Goal: Information Seeking & Learning: Learn about a topic

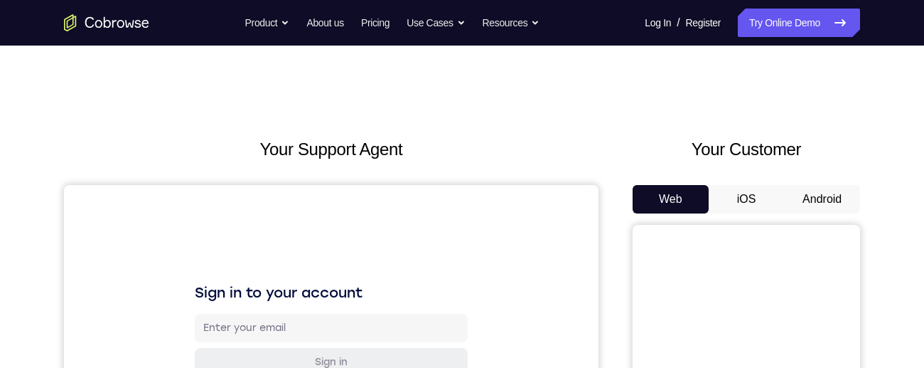
click at [752, 198] on button "iOS" at bounding box center [747, 199] width 76 height 28
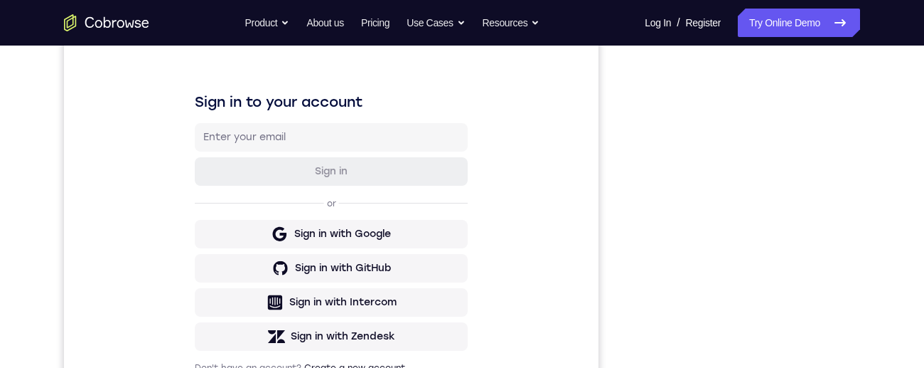
scroll to position [192, 0]
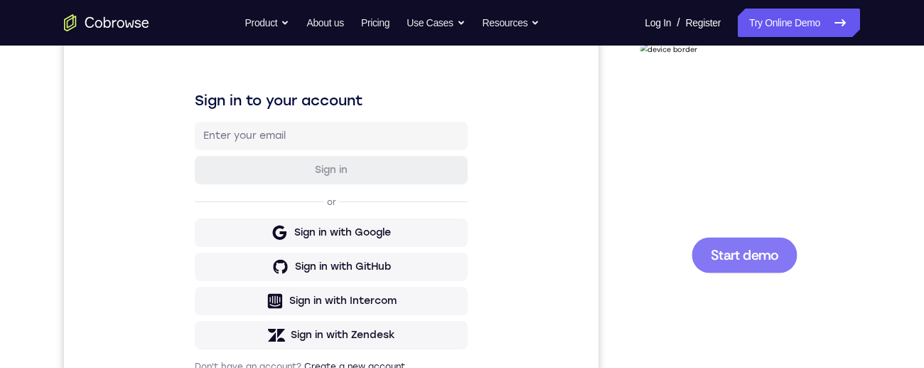
click at [763, 241] on div at bounding box center [745, 255] width 106 height 36
click at [759, 250] on div at bounding box center [744, 254] width 187 height 406
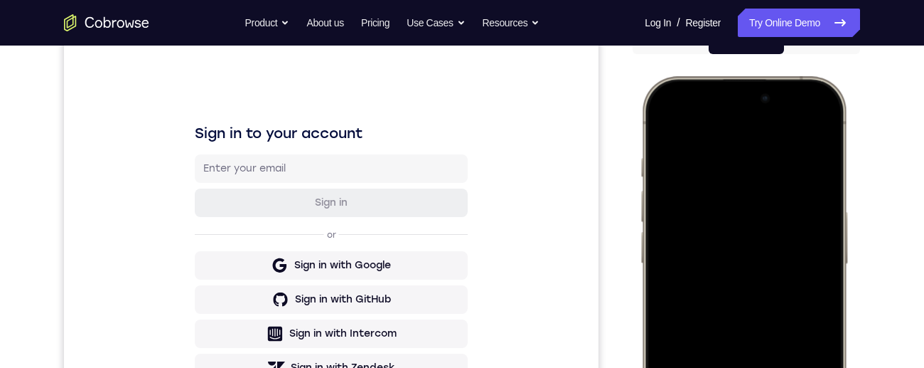
scroll to position [154, 0]
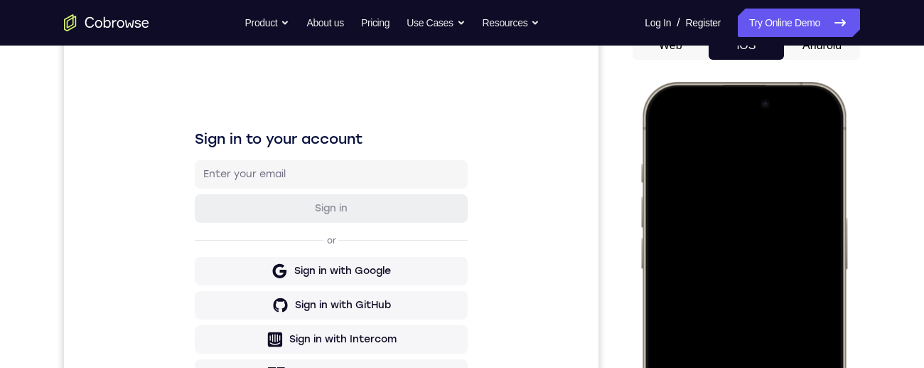
click at [752, 102] on div at bounding box center [744, 293] width 187 height 406
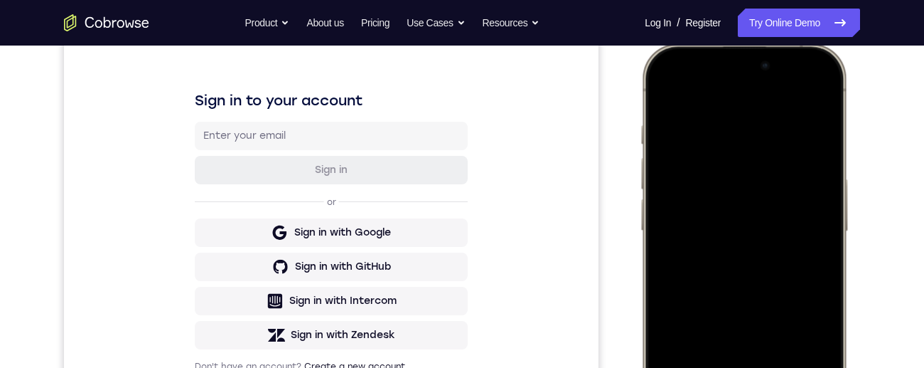
scroll to position [114, 0]
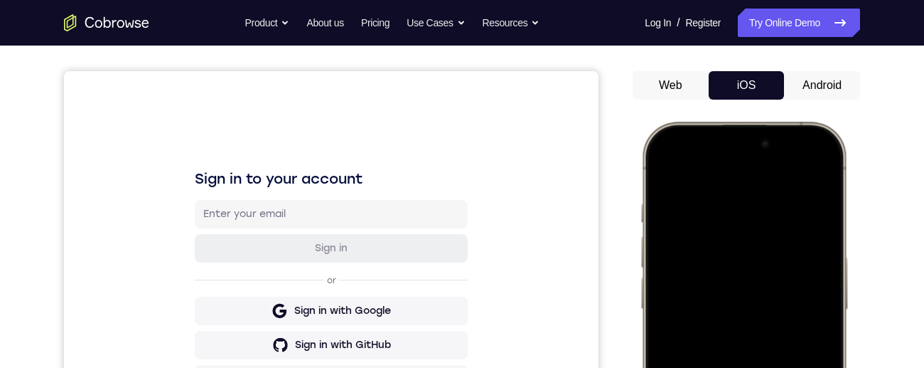
click at [822, 78] on button "Android" at bounding box center [822, 85] width 76 height 28
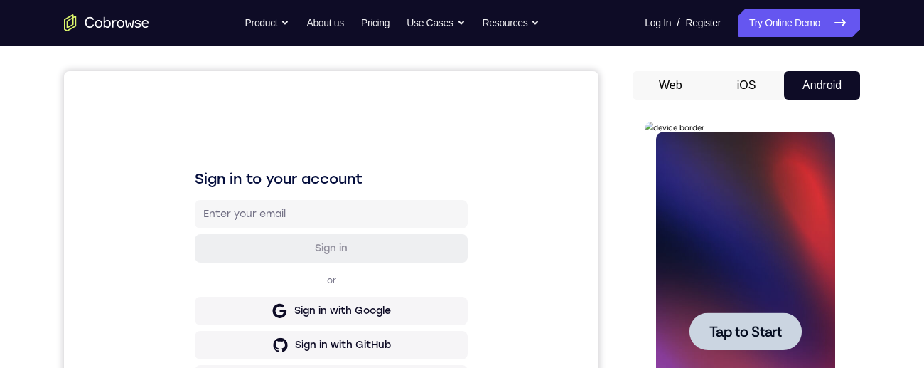
scroll to position [0, 0]
click at [762, 314] on div at bounding box center [745, 331] width 112 height 38
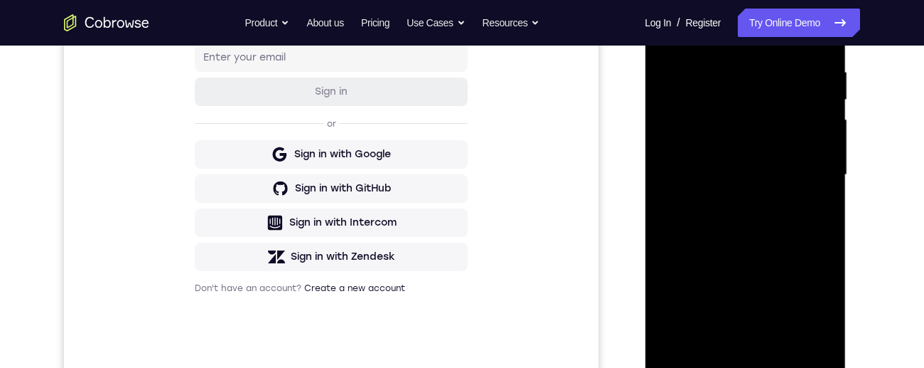
scroll to position [274, 0]
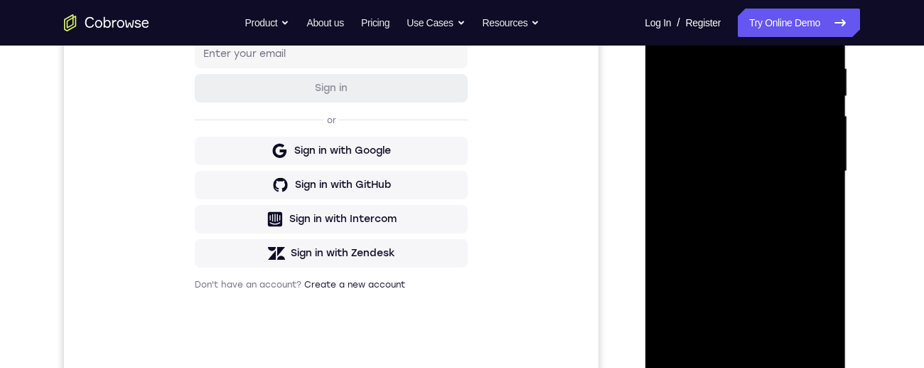
click at [745, 359] on div at bounding box center [745, 171] width 179 height 398
click at [806, 303] on div at bounding box center [745, 171] width 179 height 398
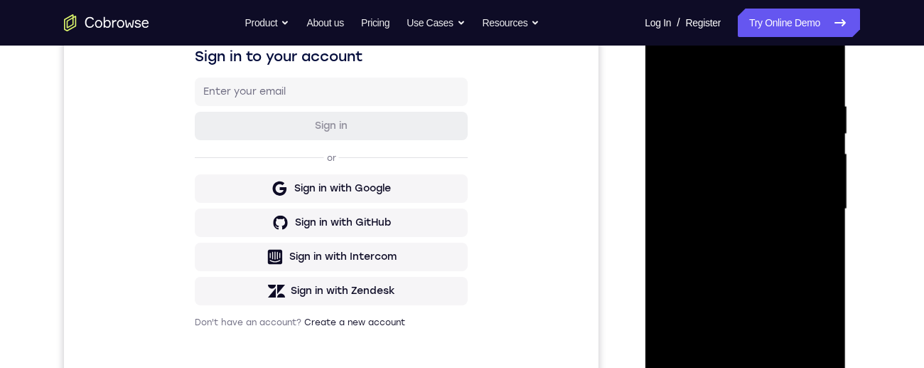
scroll to position [232, 0]
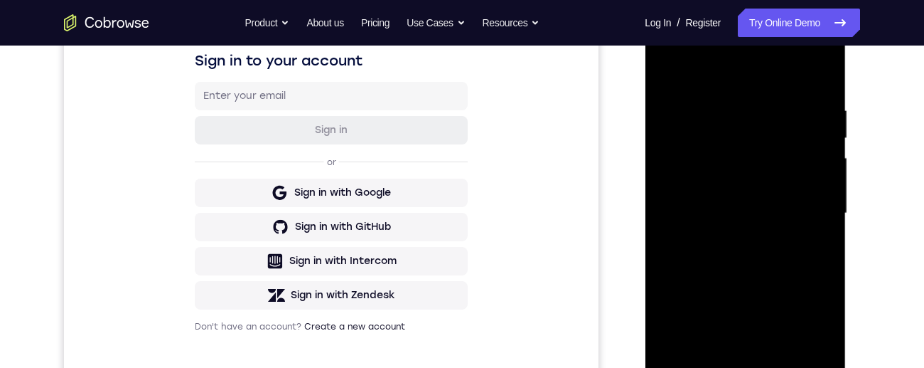
click at [764, 77] on div at bounding box center [745, 213] width 179 height 398
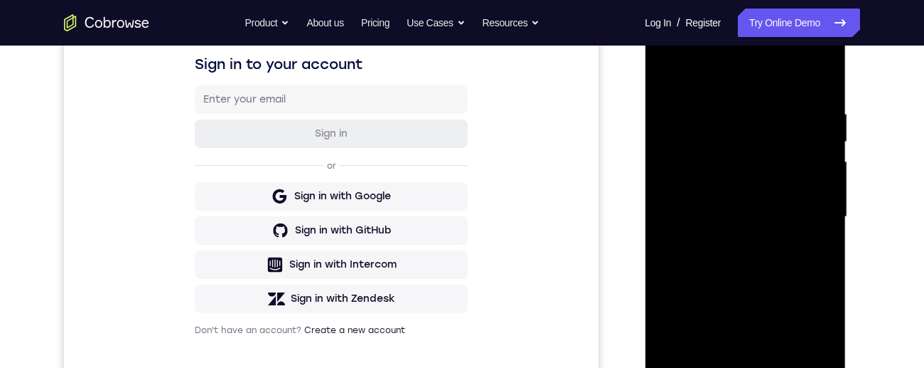
click at [809, 216] on div at bounding box center [745, 217] width 179 height 398
click at [727, 243] on div at bounding box center [745, 217] width 179 height 398
click at [751, 201] on div at bounding box center [745, 217] width 179 height 398
click at [737, 197] on div at bounding box center [745, 217] width 179 height 398
click at [752, 221] on div at bounding box center [745, 217] width 179 height 398
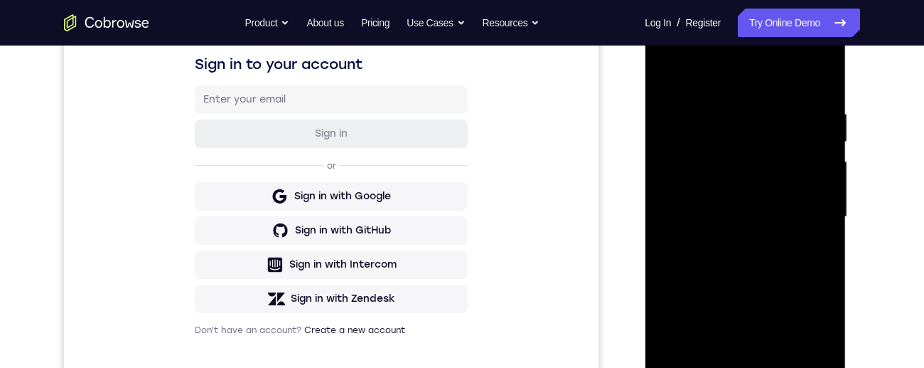
click at [767, 267] on div at bounding box center [745, 217] width 179 height 398
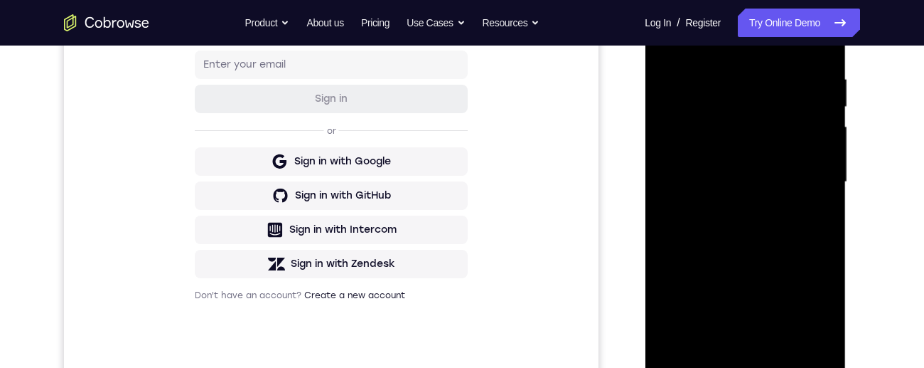
click at [767, 225] on div at bounding box center [745, 182] width 179 height 398
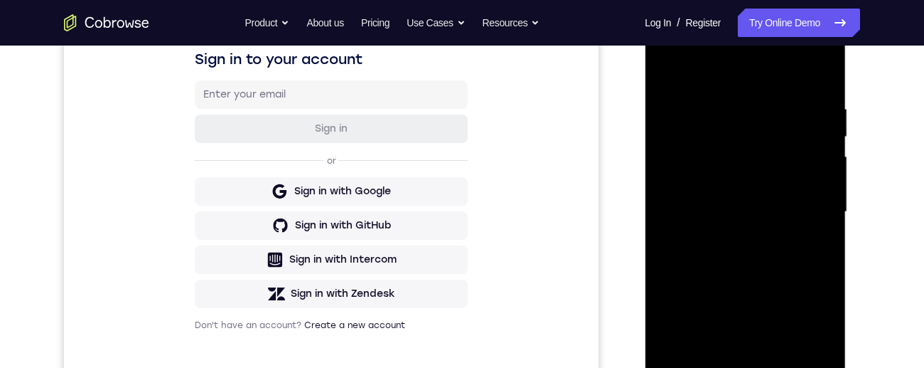
scroll to position [260, 0]
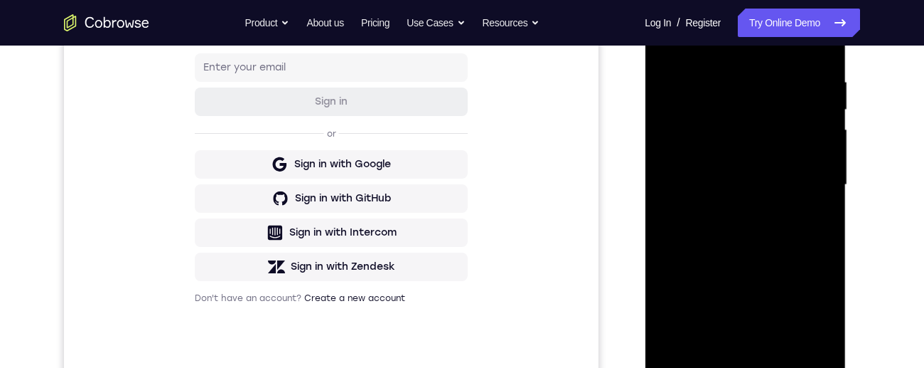
click at [757, 245] on div at bounding box center [745, 185] width 179 height 398
click at [728, 87] on div at bounding box center [745, 185] width 179 height 398
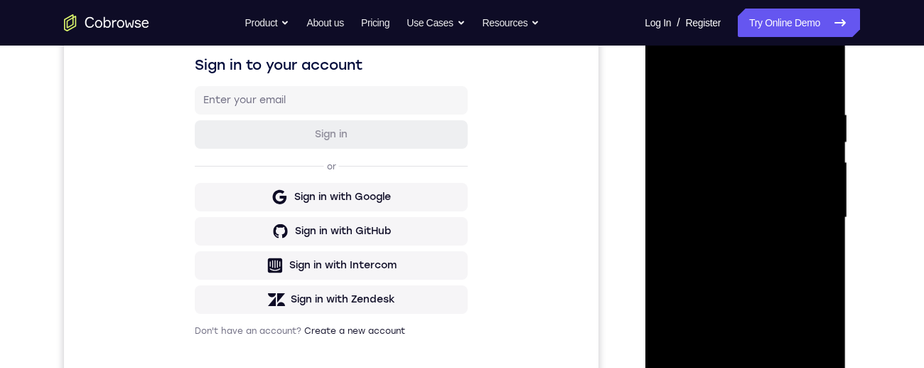
scroll to position [233, 0]
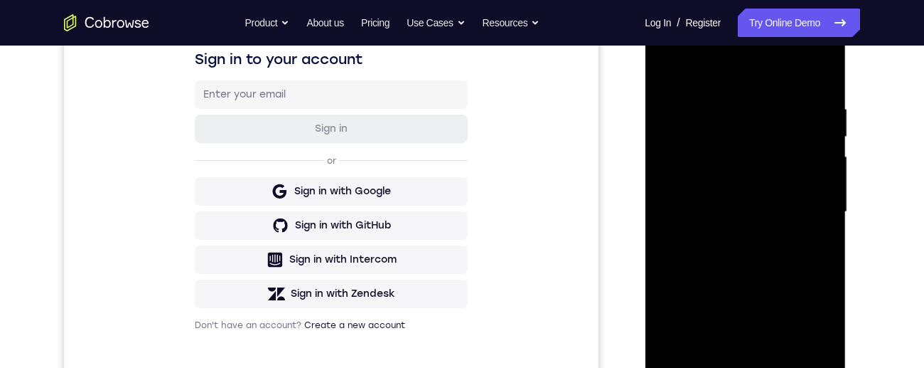
click at [820, 201] on div at bounding box center [745, 212] width 179 height 398
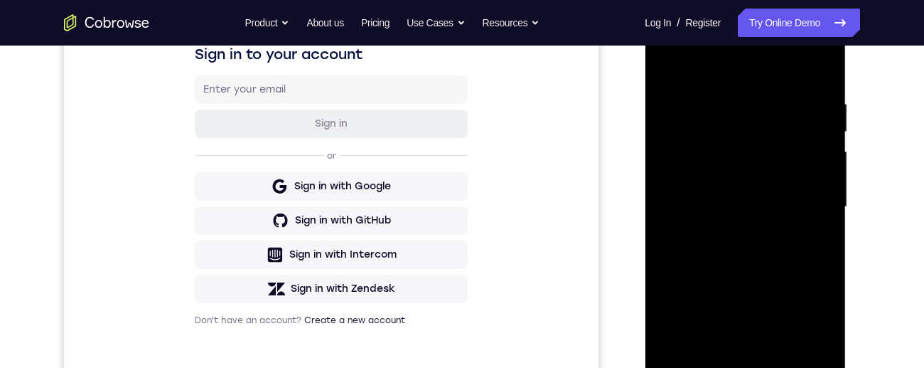
click at [818, 192] on div at bounding box center [745, 207] width 179 height 398
click at [663, 201] on div at bounding box center [745, 207] width 179 height 398
click at [679, 210] on div at bounding box center [745, 207] width 179 height 398
click at [821, 175] on div at bounding box center [745, 207] width 179 height 398
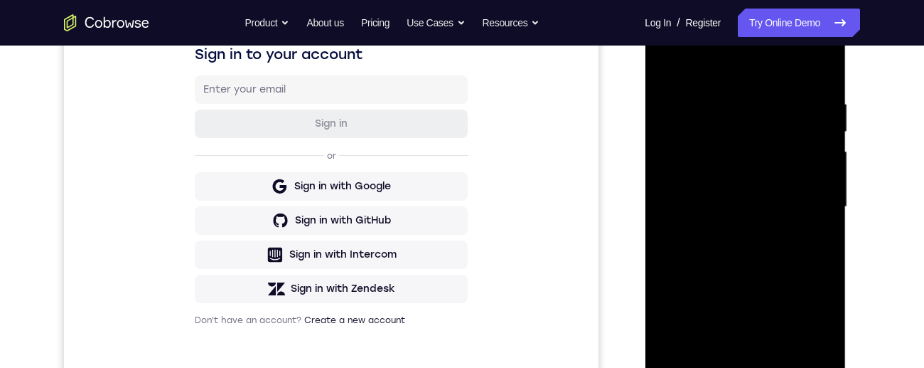
click at [666, 219] on div at bounding box center [745, 207] width 179 height 398
click at [671, 231] on div at bounding box center [745, 207] width 179 height 398
click at [821, 178] on div at bounding box center [745, 207] width 179 height 398
click at [821, 174] on div at bounding box center [745, 207] width 179 height 398
click at [820, 187] on div at bounding box center [745, 207] width 179 height 398
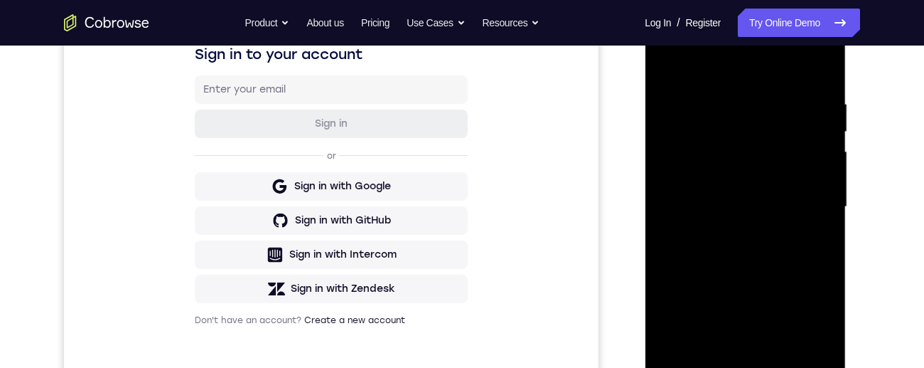
click at [818, 187] on div at bounding box center [745, 207] width 179 height 398
click at [819, 194] on div at bounding box center [745, 207] width 179 height 398
click at [819, 190] on div at bounding box center [745, 207] width 179 height 398
click at [821, 193] on div at bounding box center [745, 207] width 179 height 398
click at [661, 221] on div at bounding box center [745, 207] width 179 height 398
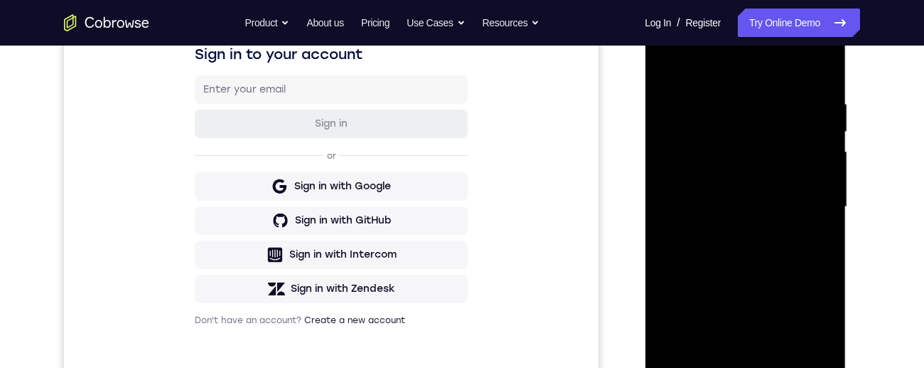
click at [818, 193] on div at bounding box center [745, 207] width 179 height 398
click at [821, 196] on div at bounding box center [745, 207] width 179 height 398
click at [819, 189] on div at bounding box center [745, 207] width 179 height 398
click at [819, 187] on div at bounding box center [745, 207] width 179 height 398
click at [820, 187] on div at bounding box center [745, 207] width 179 height 398
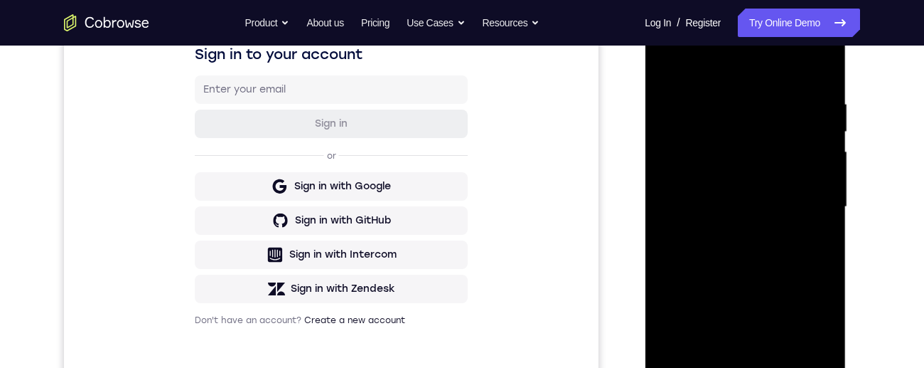
click at [821, 187] on div at bounding box center [745, 207] width 179 height 398
click at [819, 188] on div at bounding box center [745, 207] width 179 height 398
click at [819, 186] on div at bounding box center [745, 207] width 179 height 398
click at [820, 183] on div at bounding box center [745, 207] width 179 height 398
click at [821, 183] on div at bounding box center [745, 207] width 179 height 398
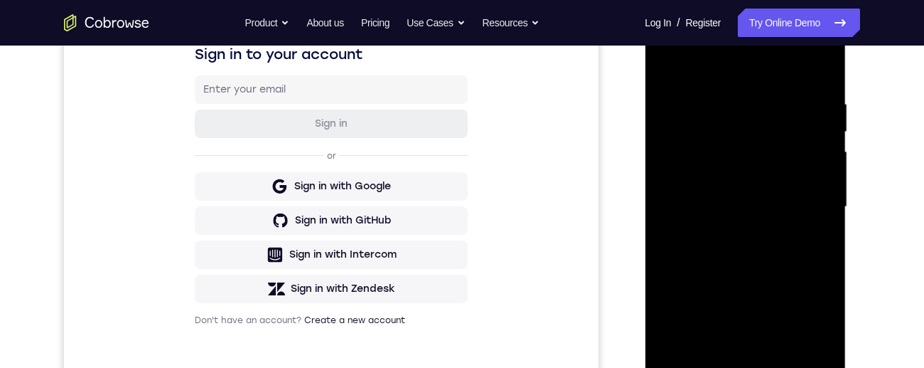
click at [824, 187] on div at bounding box center [745, 207] width 179 height 398
click at [821, 187] on div at bounding box center [745, 207] width 179 height 398
click at [821, 188] on div at bounding box center [745, 207] width 179 height 398
click at [826, 185] on div at bounding box center [745, 207] width 179 height 398
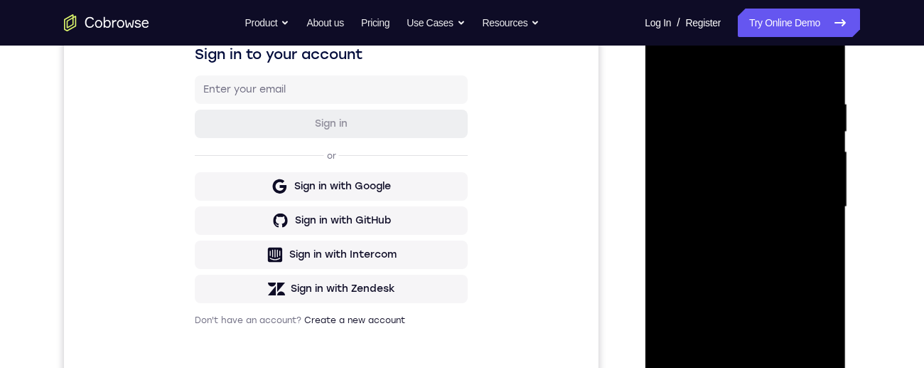
click at [821, 188] on div at bounding box center [745, 207] width 179 height 398
click at [818, 69] on div at bounding box center [745, 207] width 179 height 398
click at [826, 61] on div at bounding box center [745, 207] width 179 height 398
click at [663, 64] on div at bounding box center [745, 207] width 179 height 398
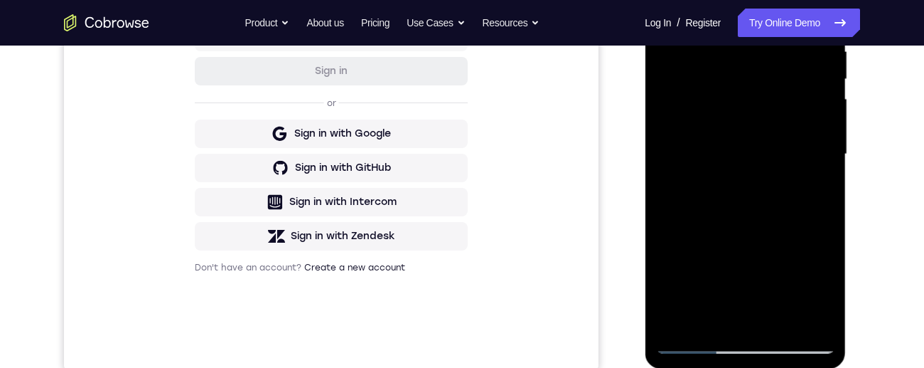
click at [778, 324] on div at bounding box center [745, 154] width 179 height 398
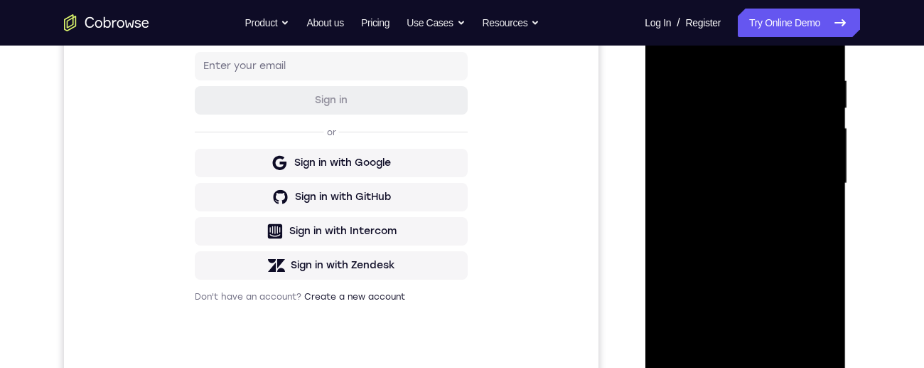
scroll to position [261, 0]
click at [769, 255] on div at bounding box center [745, 184] width 179 height 398
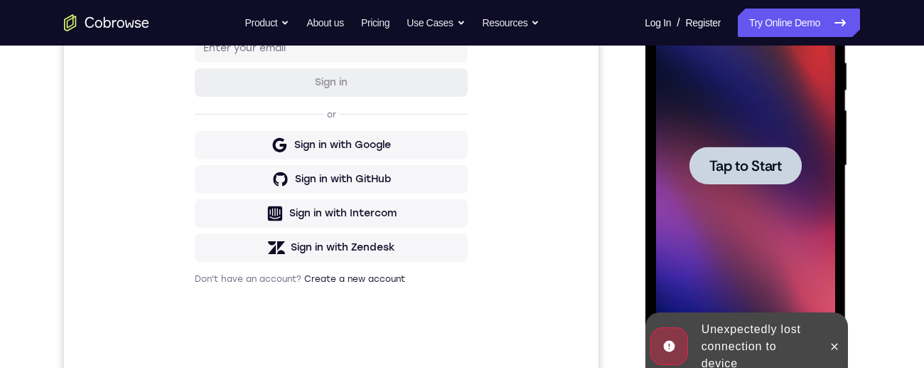
click at [777, 181] on div at bounding box center [745, 165] width 112 height 38
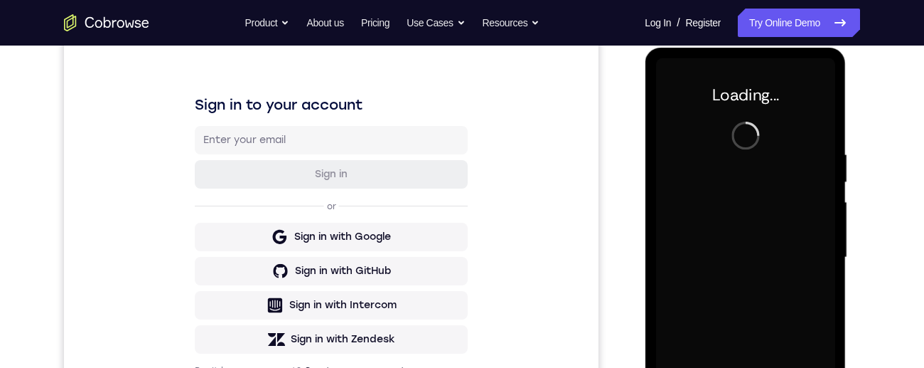
scroll to position [192, 0]
